Goal: Navigation & Orientation: Find specific page/section

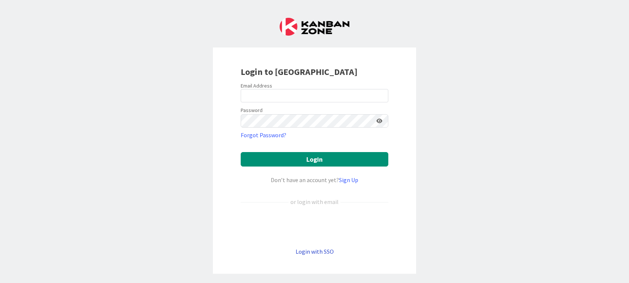
click at [318, 252] on link "Login with SSO" at bounding box center [315, 251] width 38 height 7
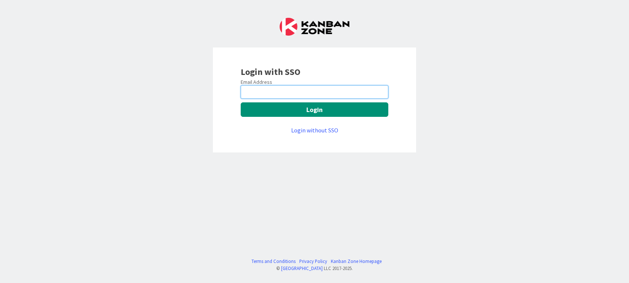
click at [258, 92] on input "email" at bounding box center [315, 91] width 148 height 13
paste input "[PERSON_NAME][EMAIL_ADDRESS][PERSON_NAME][DOMAIN_NAME]"
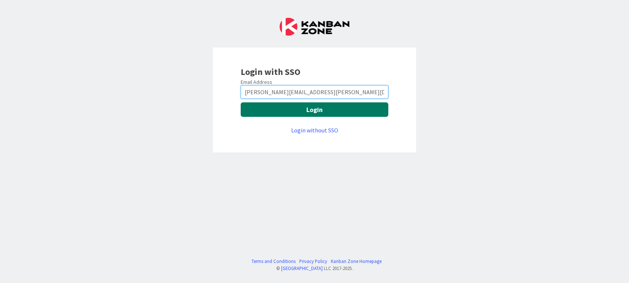
type input "[PERSON_NAME][EMAIL_ADDRESS][PERSON_NAME][DOMAIN_NAME]"
click at [301, 114] on button "Login" at bounding box center [315, 109] width 148 height 14
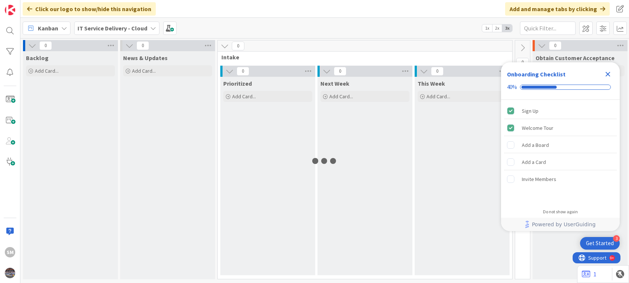
click at [609, 74] on icon "Close Checklist" at bounding box center [608, 74] width 5 height 5
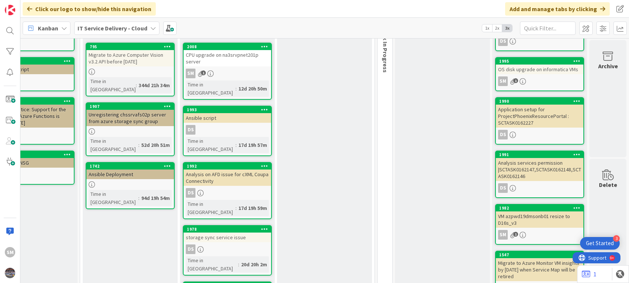
scroll to position [0, 145]
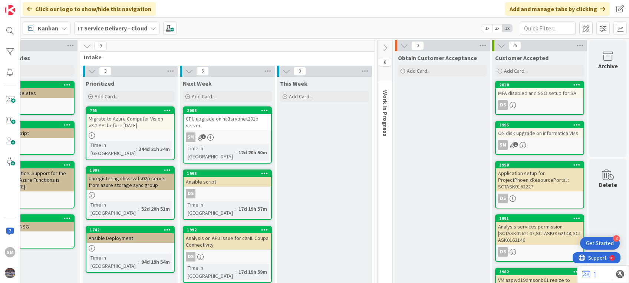
click at [221, 134] on div "SM 1" at bounding box center [228, 137] width 88 height 10
